Goal: Task Accomplishment & Management: Use online tool/utility

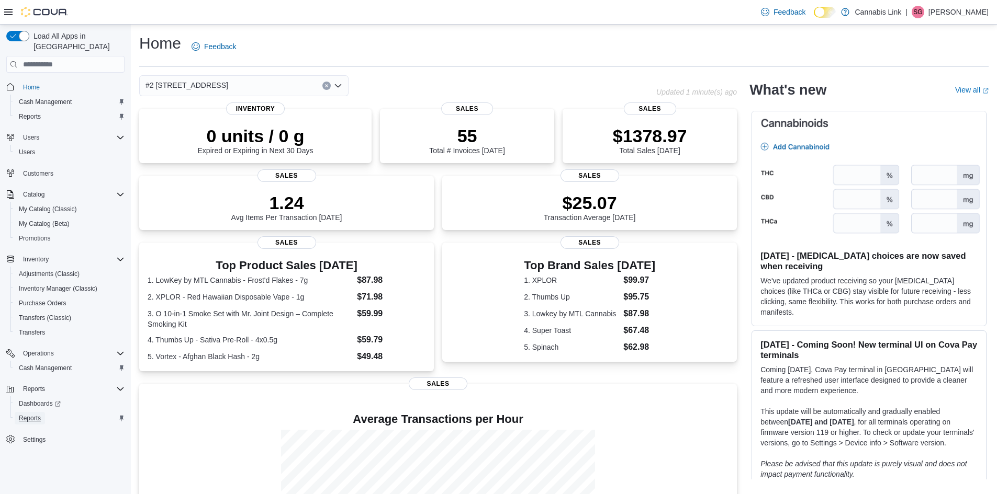
click at [39, 414] on span "Reports" at bounding box center [30, 418] width 22 height 8
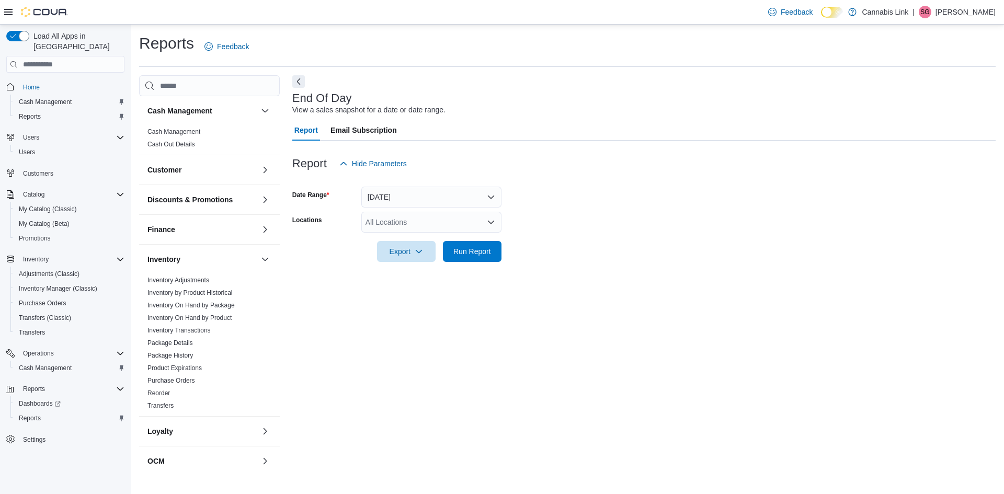
click at [434, 229] on div "All Locations" at bounding box center [432, 222] width 140 height 21
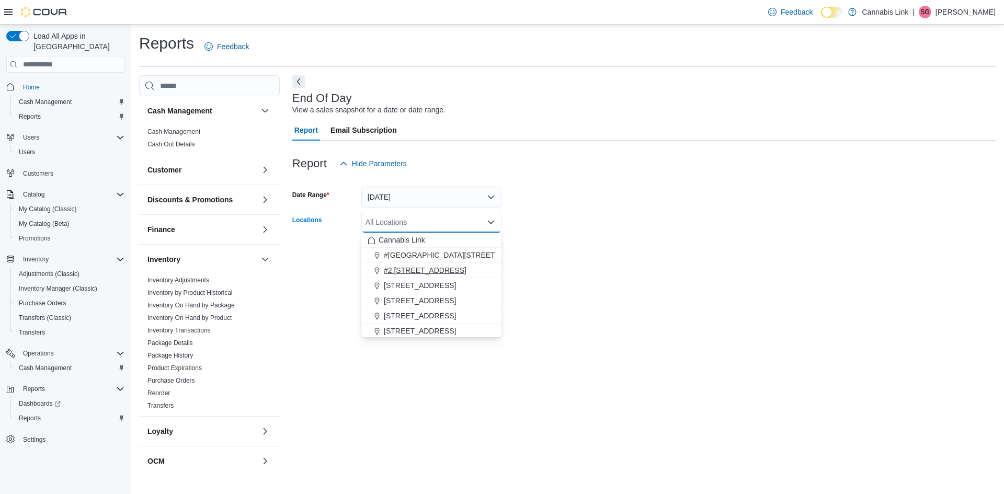
click at [414, 272] on span "#2 [STREET_ADDRESS]" at bounding box center [425, 270] width 83 height 10
click at [589, 207] on form "Date Range [DATE] Locations #2 [STREET_ADDRESS] Combo box. Selected. #2 [STREET…" at bounding box center [644, 218] width 704 height 88
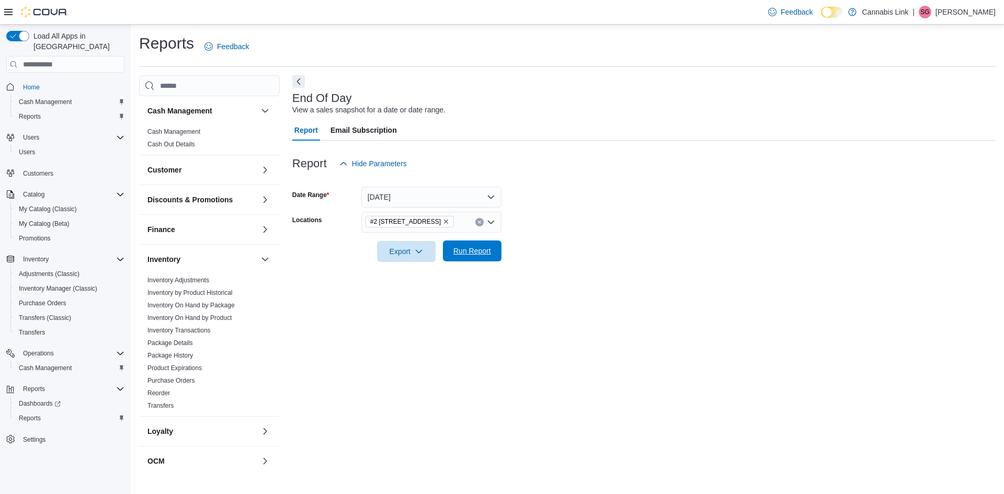
click at [471, 245] on span "Run Report" at bounding box center [472, 251] width 46 height 21
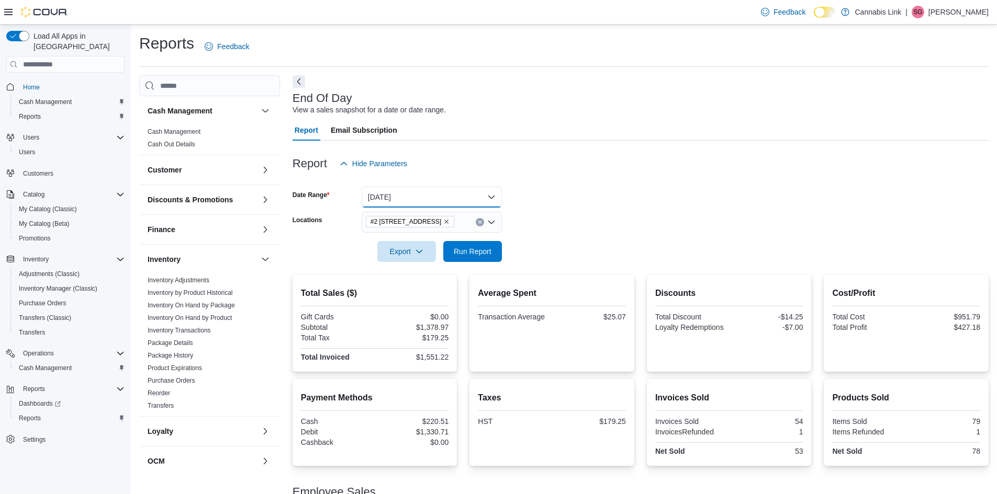
click at [479, 193] on button "[DATE]" at bounding box center [432, 197] width 140 height 21
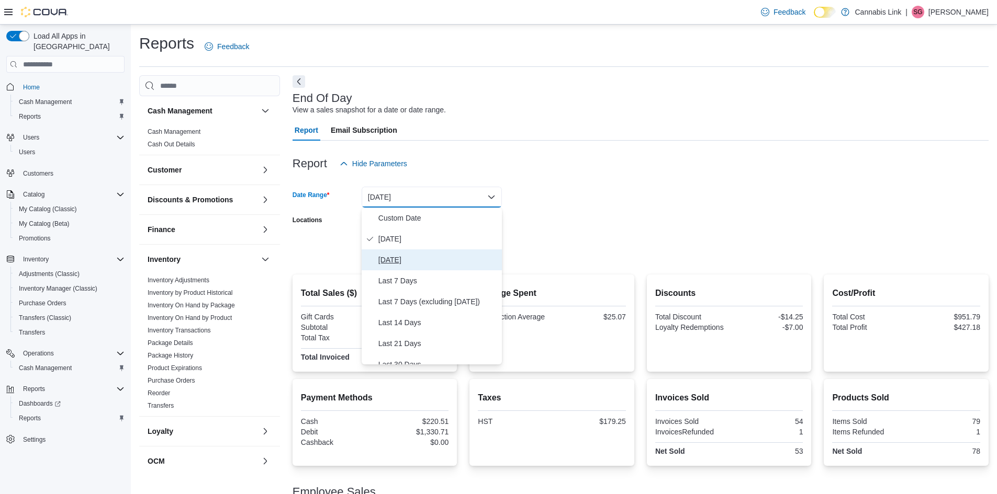
click at [453, 263] on span "[DATE]" at bounding box center [437, 260] width 119 height 13
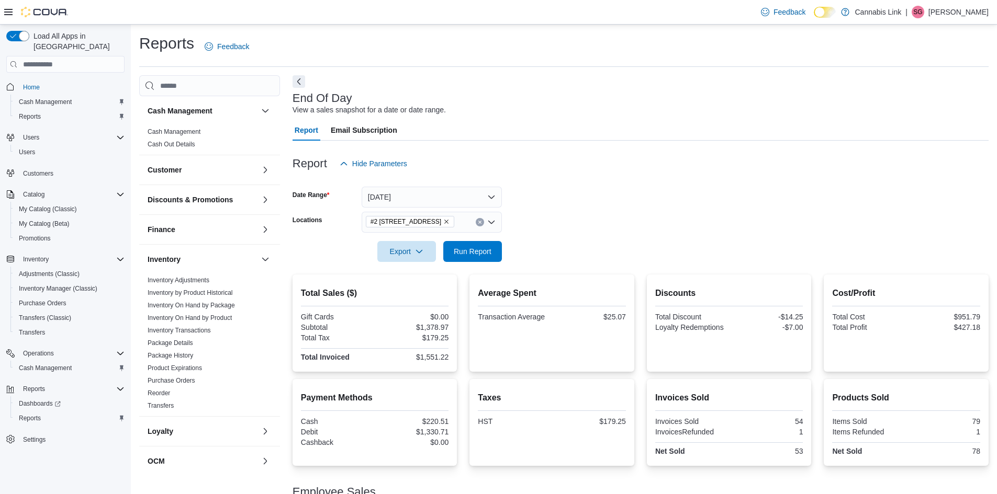
click at [632, 200] on form "Date Range [DATE] Locations #2 [STREET_ADDRESS] Export Run Report" at bounding box center [640, 218] width 696 height 88
click at [496, 251] on button "Run Report" at bounding box center [472, 251] width 59 height 21
